Goal: Find specific page/section: Find specific page/section

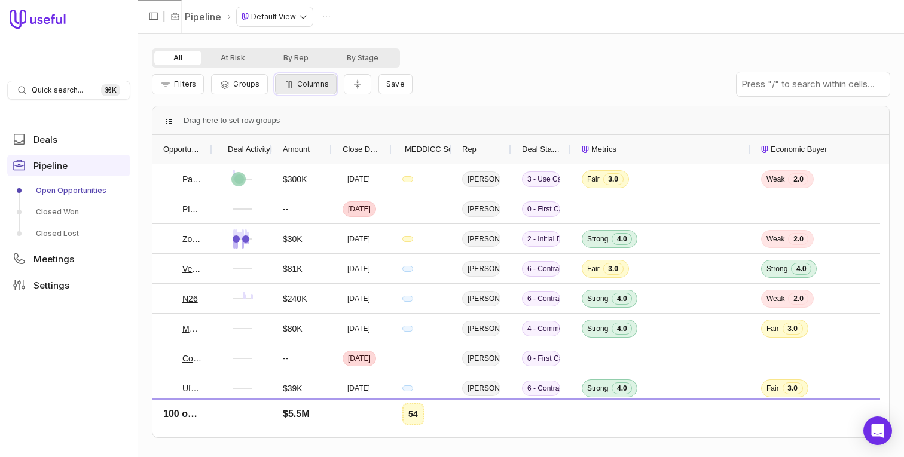
click at [309, 85] on span "Columns" at bounding box center [313, 83] width 32 height 9
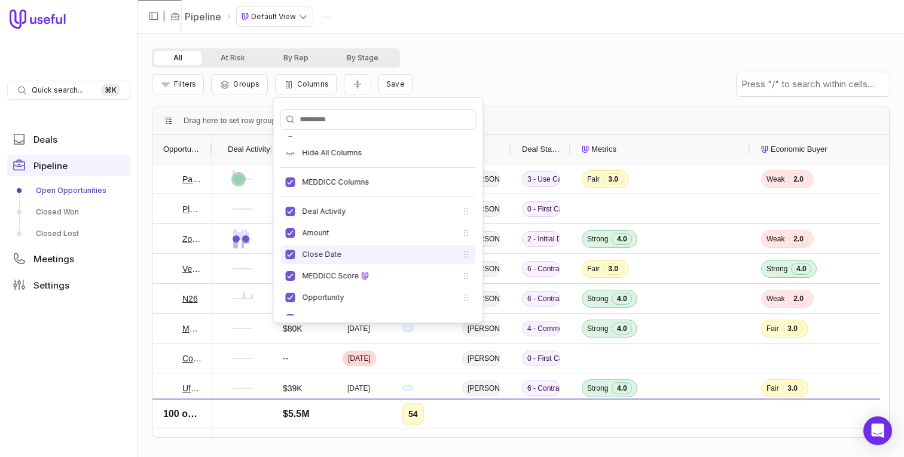
scroll to position [15, 0]
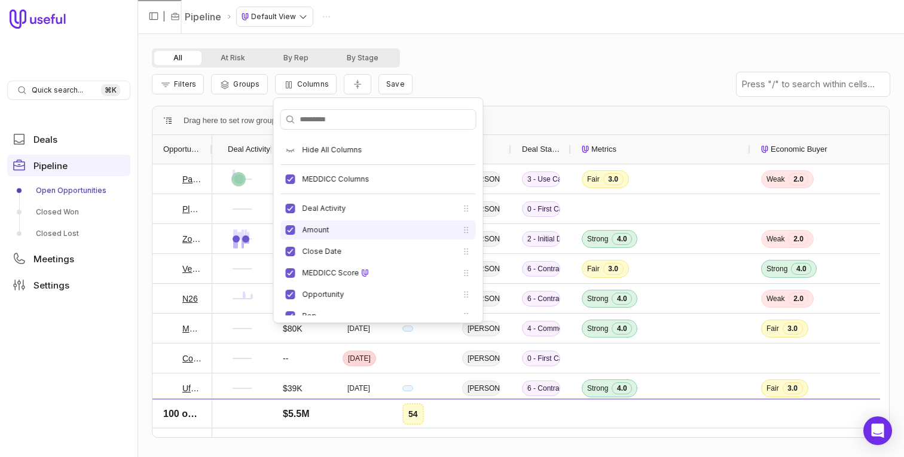
click at [290, 234] on li "Amount" at bounding box center [378, 230] width 195 height 19
click at [290, 229] on button "Amount" at bounding box center [291, 230] width 10 height 10
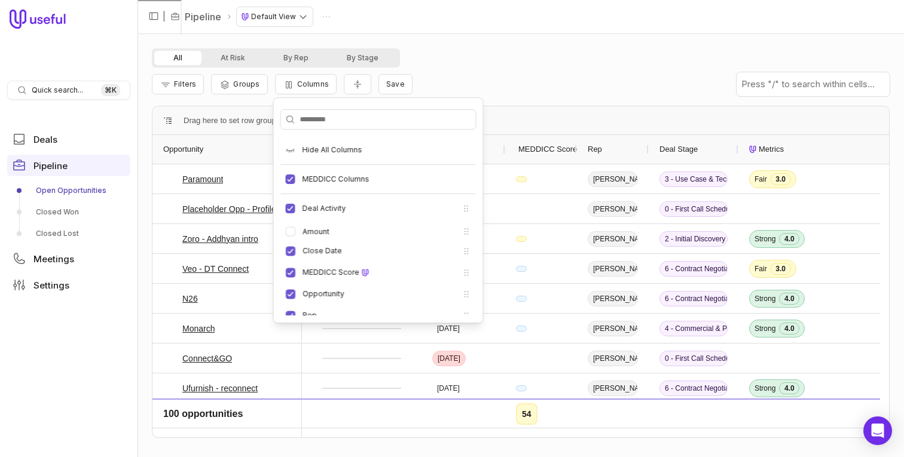
scroll to position [15, 0]
click at [585, 63] on div "All At Risk By Rep By Stage" at bounding box center [520, 57] width 737 height 19
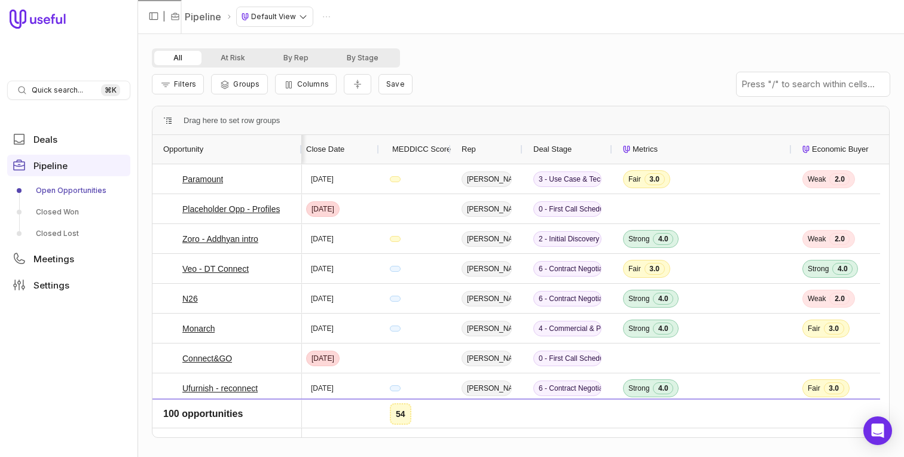
scroll to position [0, 0]
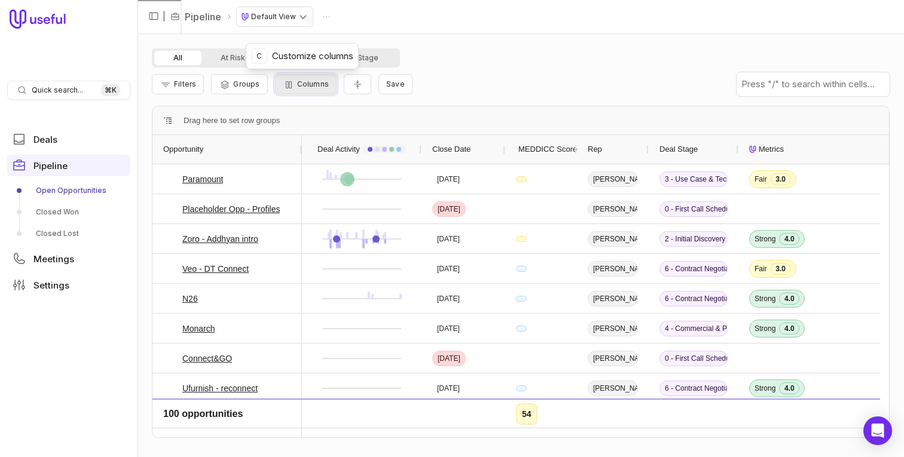
click at [310, 88] on button "Columns" at bounding box center [306, 84] width 62 height 20
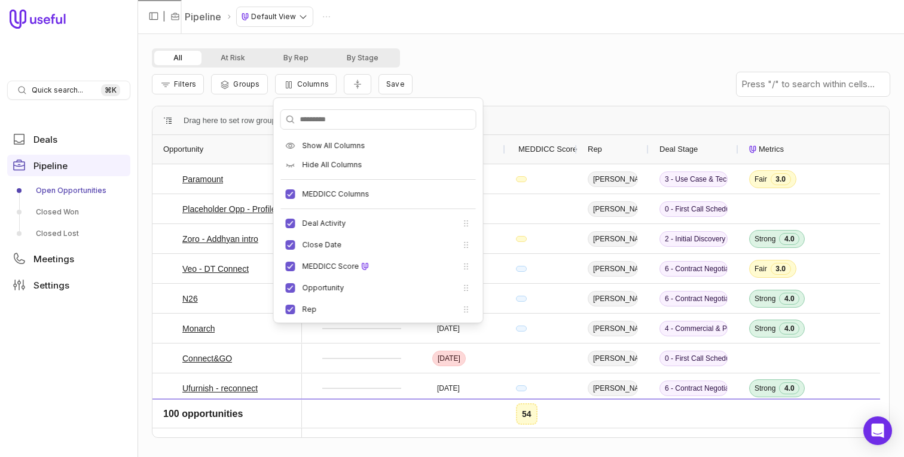
click at [619, 79] on div "Filters Groups Columns Save" at bounding box center [520, 84] width 737 height 33
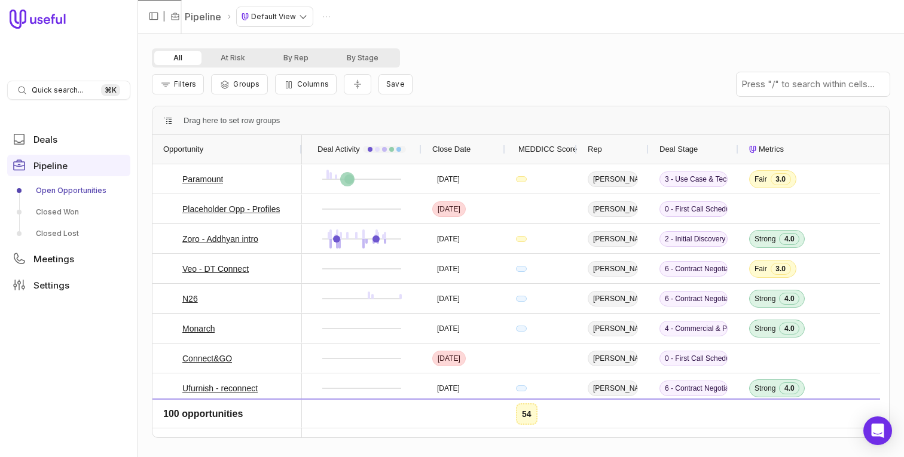
click at [684, 149] on span "Deal Stage" at bounding box center [678, 149] width 38 height 14
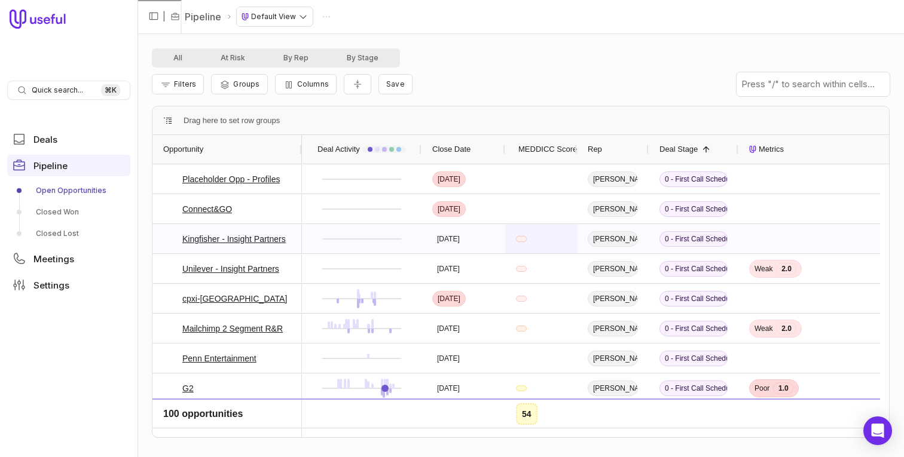
scroll to position [9, 0]
click at [280, 20] on html "Quick search... ⌘ K Deals Pipeline Open Opportunities Closed Won Closed Lost Me…" at bounding box center [452, 228] width 904 height 457
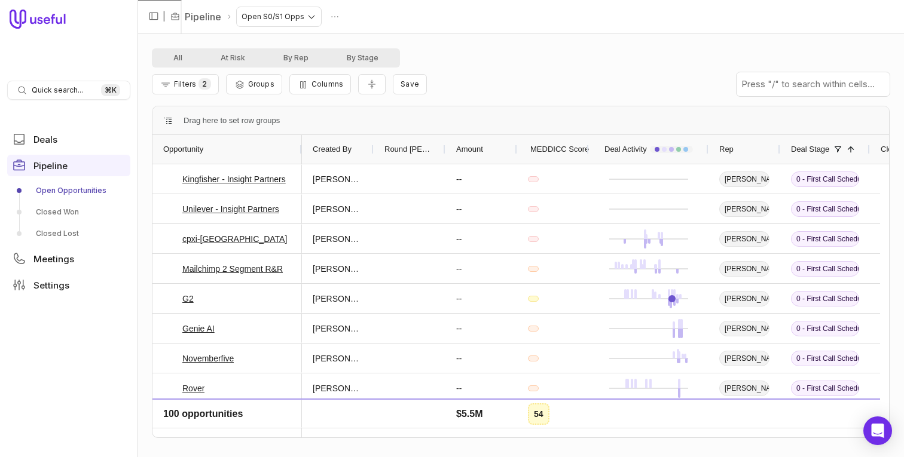
click at [522, 69] on div "Filters 2 Groups Columns Save" at bounding box center [520, 84] width 737 height 33
click at [552, 59] on div "All At Risk By Rep By Stage" at bounding box center [520, 57] width 737 height 19
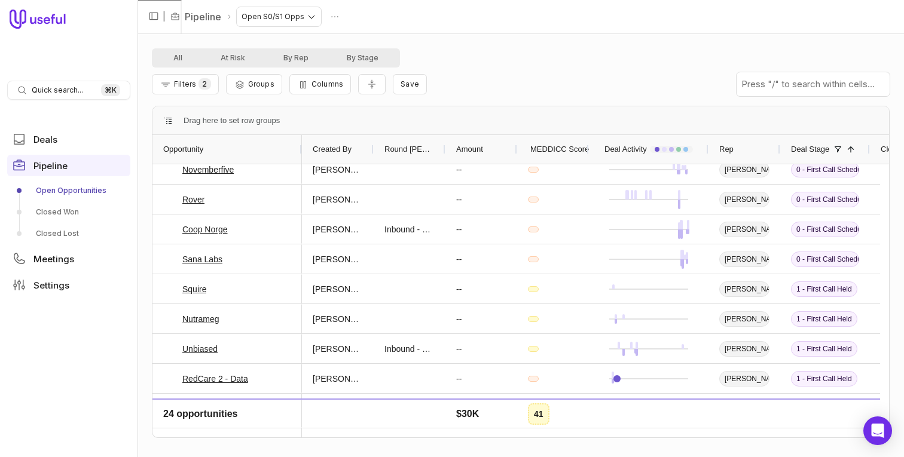
scroll to position [173, 0]
